Goal: Use online tool/utility: Utilize a website feature to perform a specific function

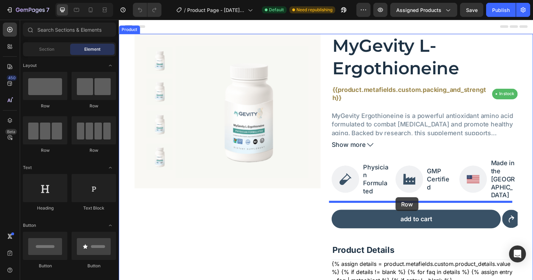
drag, startPoint x: 163, startPoint y: 111, endPoint x: 402, endPoint y: 201, distance: 255.8
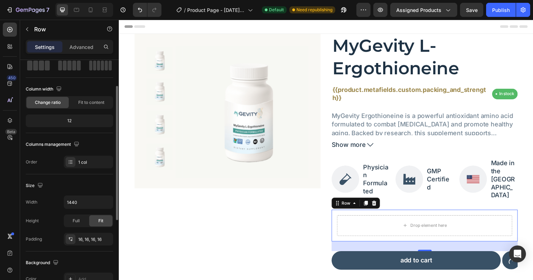
scroll to position [50, 0]
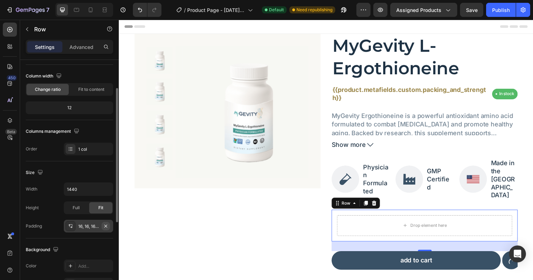
click at [106, 224] on icon "button" at bounding box center [106, 227] width 6 height 6
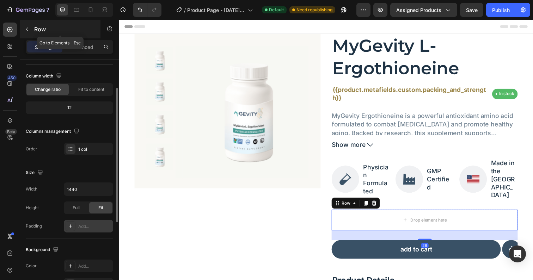
click at [33, 23] on div "Row" at bounding box center [60, 29] width 80 height 18
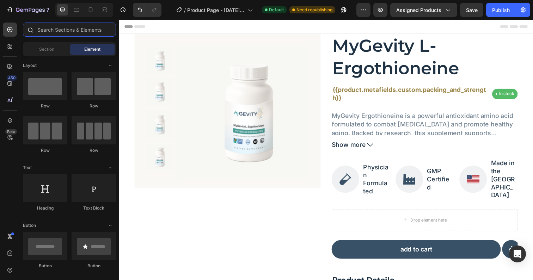
click at [63, 29] on input "text" at bounding box center [69, 30] width 93 height 14
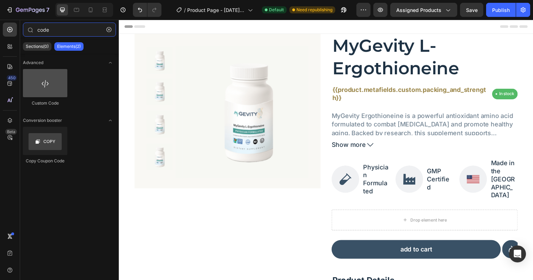
type input "code"
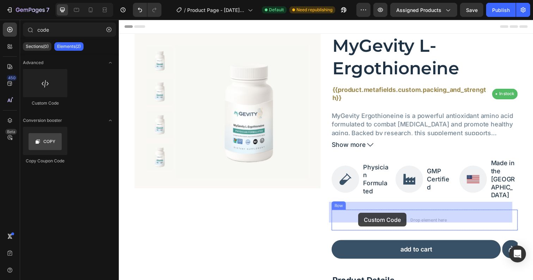
drag, startPoint x: 161, startPoint y: 102, endPoint x: 363, endPoint y: 217, distance: 233.1
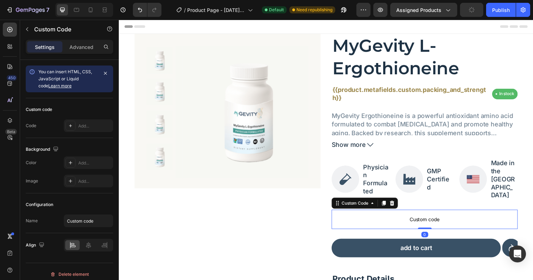
click at [419, 220] on span "Custom code" at bounding box center [431, 224] width 190 height 8
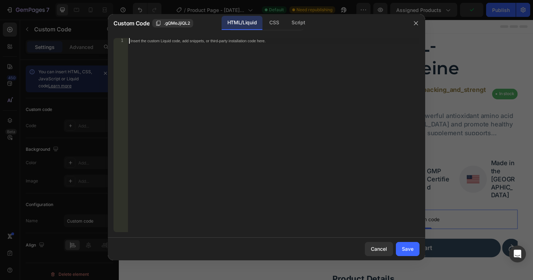
click at [238, 105] on div "Insert the custom Liquid code, add snippets, or third-party installation code h…" at bounding box center [274, 141] width 292 height 206
paste textarea "<div class="subscriptions_app_embed_block"></div>"
type textarea "<div class="subscriptions_app_embed_block"></div>"
click at [413, 255] on button "Save" at bounding box center [408, 249] width 24 height 14
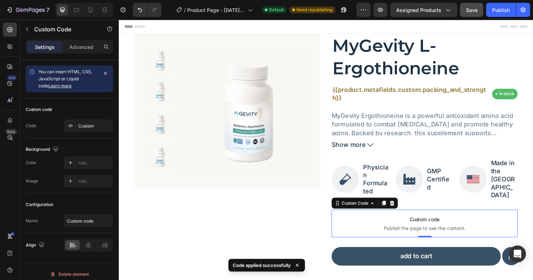
click at [478, 5] on button "Save" at bounding box center [471, 10] width 23 height 14
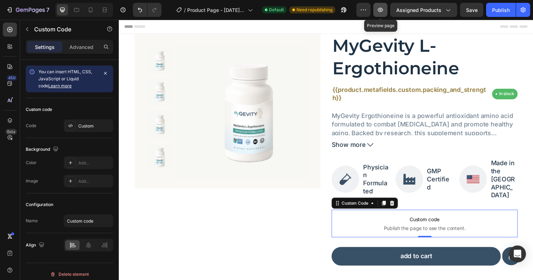
click at [382, 7] on icon "button" at bounding box center [380, 9] width 7 height 7
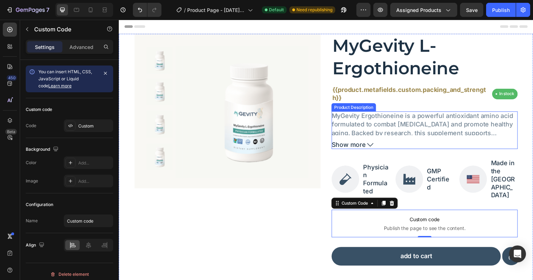
click at [358, 120] on p "MyGevity Ergothioneine is a powerful antioxidant amino acid formulated to comba…" at bounding box center [428, 153] width 185 height 79
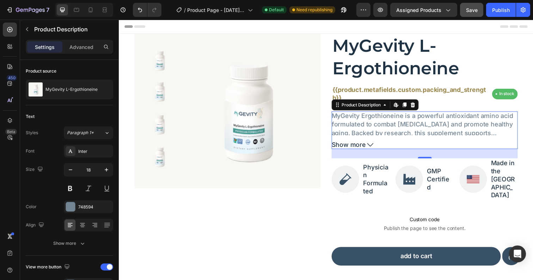
click at [467, 12] on span "Save" at bounding box center [472, 10] width 12 height 6
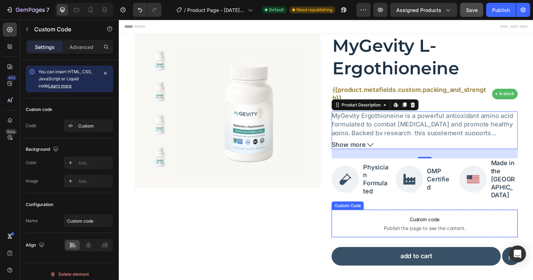
click at [434, 220] on span "Custom code" at bounding box center [431, 224] width 190 height 8
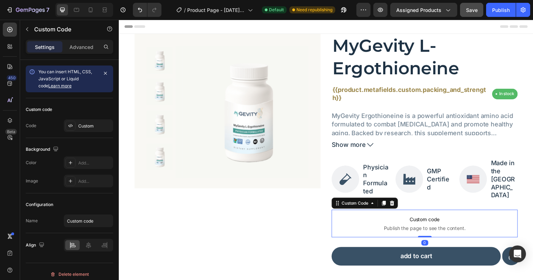
click at [434, 220] on span "Custom code" at bounding box center [431, 224] width 190 height 8
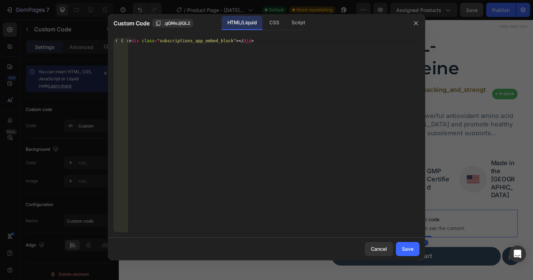
type textarea "<div class="subscriptions_app_embed_block"></div>"
click at [258, 62] on div "< div class = "subscriptions_app_embed_block" > </ div >" at bounding box center [274, 141] width 292 height 206
click at [416, 250] on button "Save" at bounding box center [408, 249] width 24 height 14
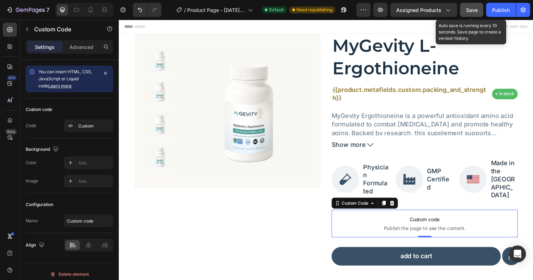
click at [477, 9] on span "Save" at bounding box center [472, 10] width 12 height 6
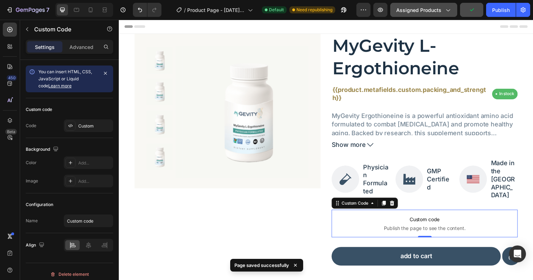
click at [418, 8] on span "Assigned Products" at bounding box center [418, 9] width 45 height 7
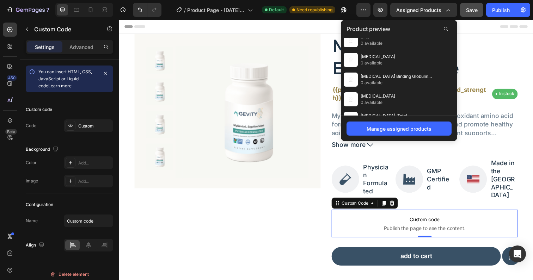
scroll to position [0, 0]
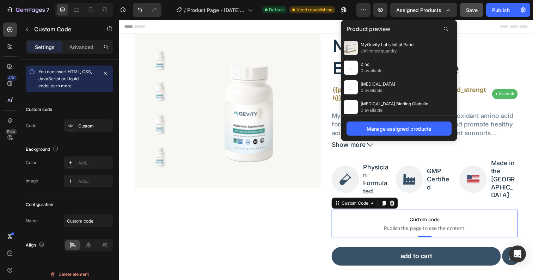
click at [497, 49] on h2 "MyGevity L-Ergothioneine" at bounding box center [431, 57] width 190 height 47
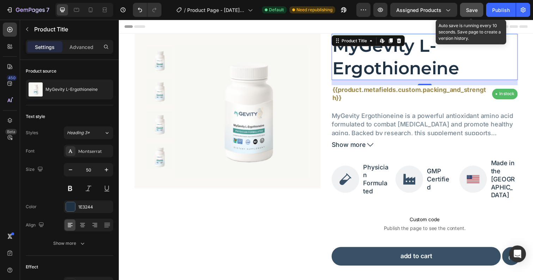
click at [473, 8] on span "Save" at bounding box center [472, 10] width 12 height 6
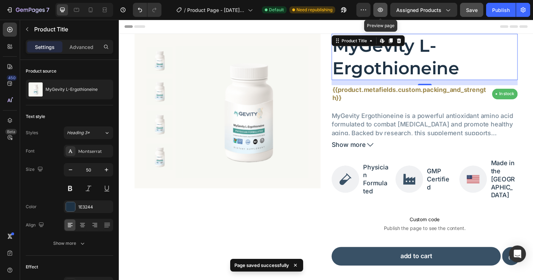
click at [382, 10] on icon "button" at bounding box center [380, 9] width 7 height 7
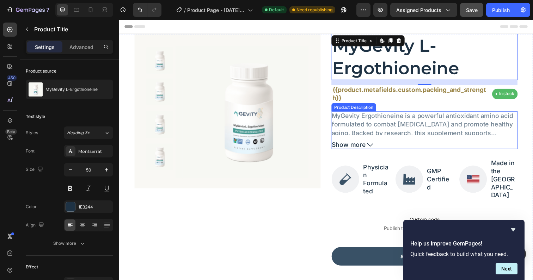
scroll to position [82, 0]
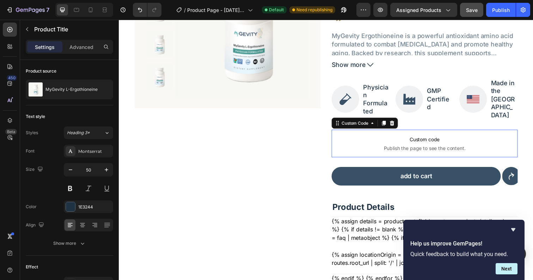
click at [427, 139] on p "Custom code Publish the page to see the content." at bounding box center [431, 146] width 190 height 28
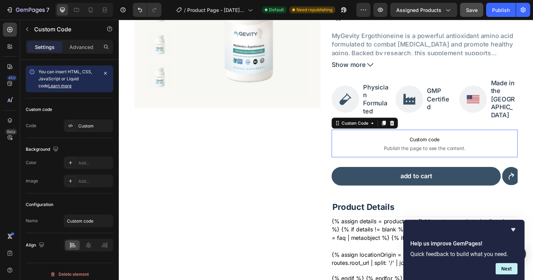
click at [427, 138] on p "Custom code Publish the page to see the content." at bounding box center [431, 146] width 190 height 28
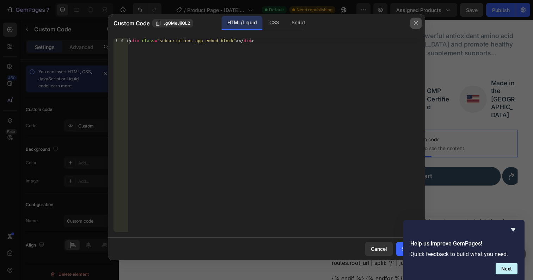
click at [414, 23] on icon "button" at bounding box center [416, 23] width 6 height 6
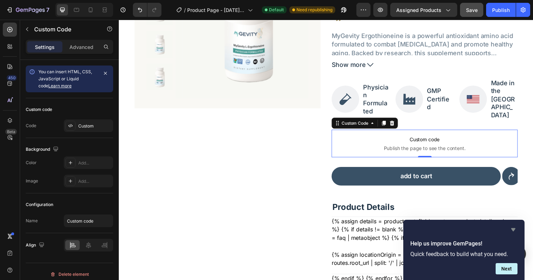
click at [513, 232] on icon "Hide survey" at bounding box center [513, 230] width 8 height 8
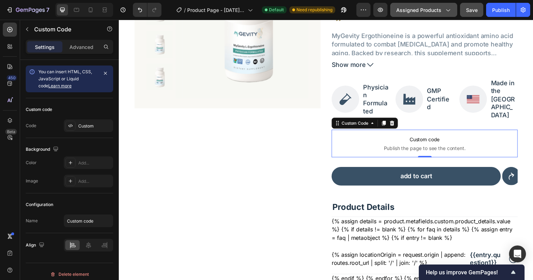
click at [429, 14] on button "Assigned Products" at bounding box center [423, 10] width 67 height 14
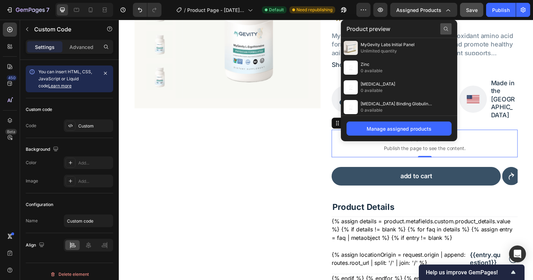
click at [445, 27] on icon at bounding box center [446, 29] width 6 height 6
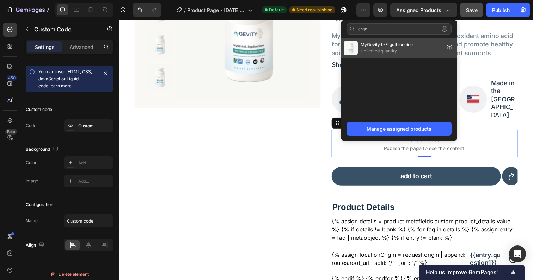
type input "ergo"
click at [416, 49] on div "MyGevity L-Ergothioneine Unlimited quantity" at bounding box center [399, 48] width 116 height 20
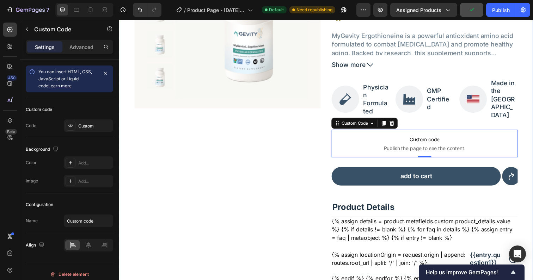
scroll to position [0, 0]
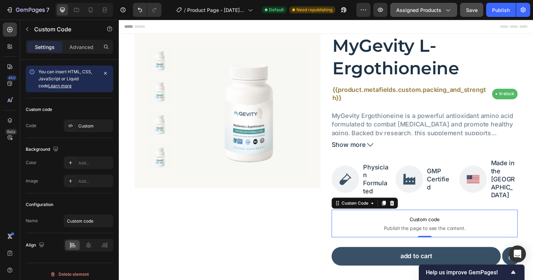
click at [429, 8] on span "Assigned Products" at bounding box center [418, 9] width 45 height 7
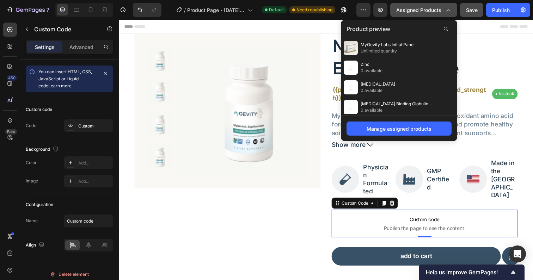
click at [429, 8] on span "Assigned Products" at bounding box center [418, 9] width 45 height 7
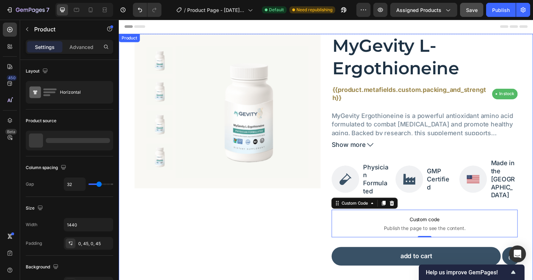
click at [237, 201] on div "Product Images Row" at bounding box center [230, 207] width 190 height 346
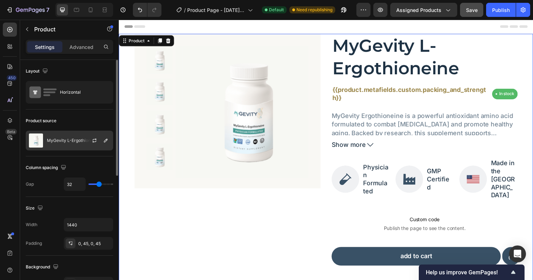
click at [61, 142] on p "MyGevity L-Ergothioneine" at bounding box center [73, 140] width 52 height 5
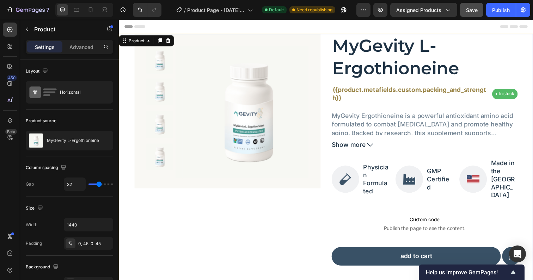
click at [274, 208] on div "Product Images Row" at bounding box center [230, 207] width 190 height 346
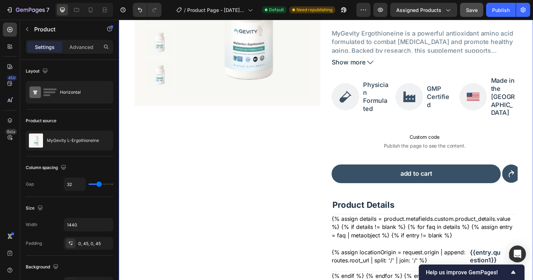
scroll to position [93, 0]
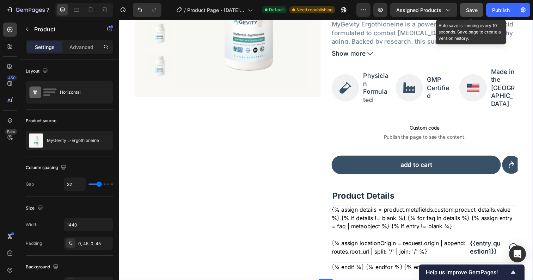
click at [469, 8] on span "Save" at bounding box center [472, 10] width 12 height 6
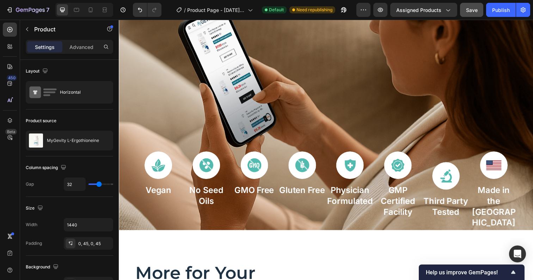
scroll to position [339, 0]
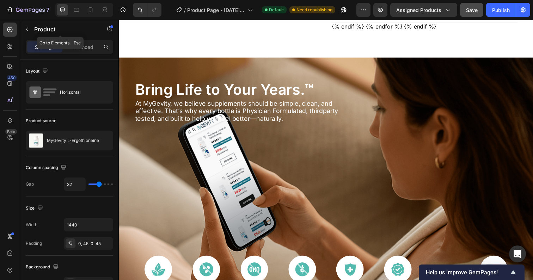
click at [22, 18] on div "7 / Product Page - [DATE] 11:49:00 Default Need republishing Preview Assigned P…" at bounding box center [266, 10] width 533 height 20
click at [25, 28] on icon "button" at bounding box center [27, 29] width 6 height 6
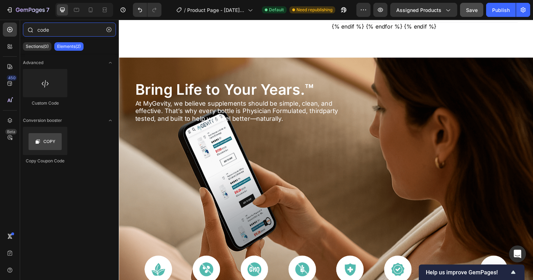
click at [56, 30] on input "code" at bounding box center [69, 30] width 93 height 14
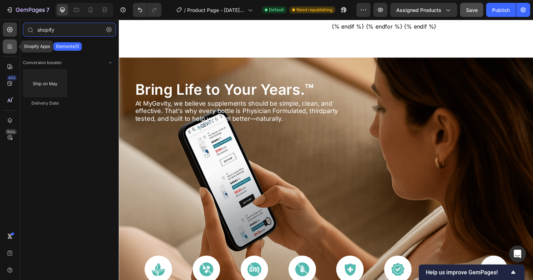
type input "shopify"
click at [12, 47] on icon at bounding box center [11, 48] width 2 height 2
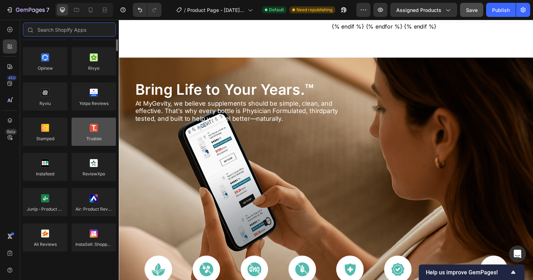
scroll to position [0, 0]
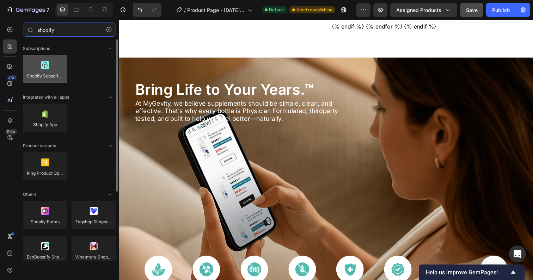
type input "shopify"
click at [24, 73] on div at bounding box center [45, 69] width 44 height 28
click at [43, 69] on div at bounding box center [45, 69] width 44 height 28
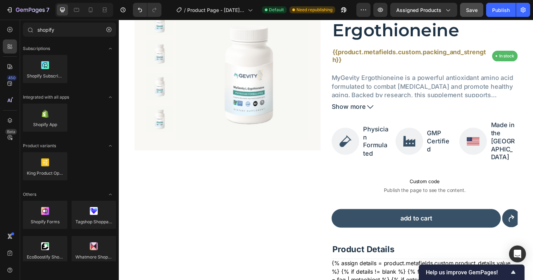
scroll to position [67, 0]
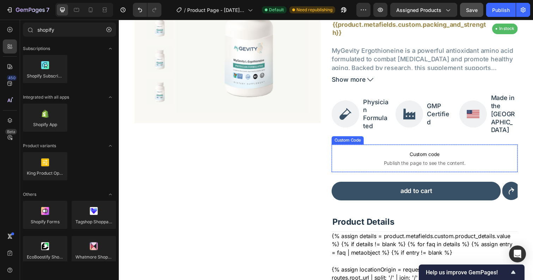
click at [416, 153] on span "Custom code" at bounding box center [431, 157] width 190 height 8
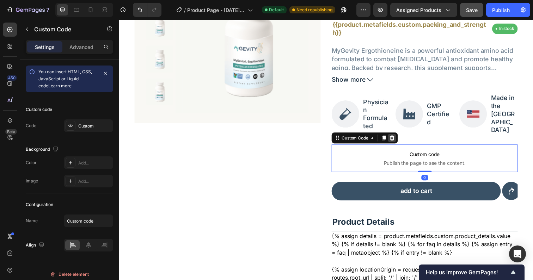
click at [398, 138] on icon at bounding box center [398, 141] width 6 height 6
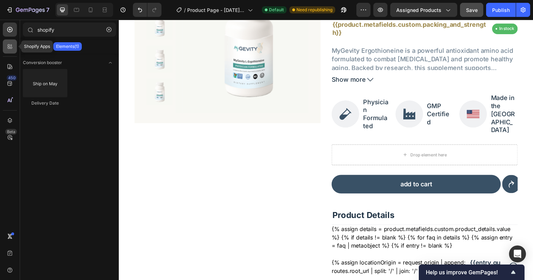
click at [4, 43] on div at bounding box center [10, 46] width 14 height 14
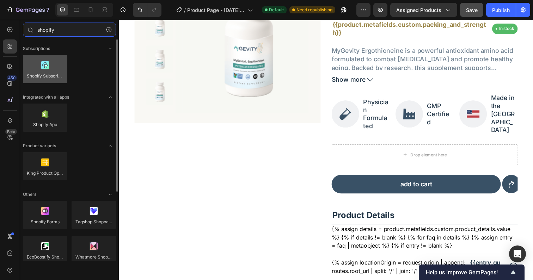
type input "shopify"
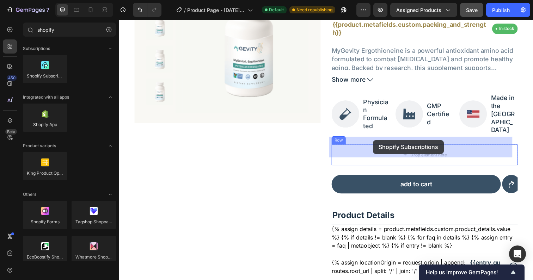
drag, startPoint x: 163, startPoint y: 88, endPoint x: 378, endPoint y: 143, distance: 222.4
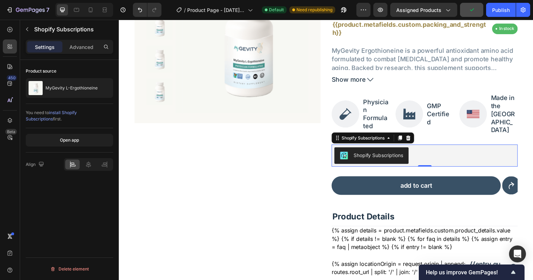
click at [71, 112] on span "install Shopify Subscriptions" at bounding box center [51, 116] width 51 height 12
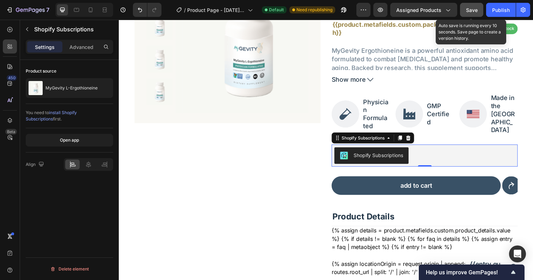
click at [473, 12] on span "Save" at bounding box center [472, 10] width 12 height 6
